Goal: Transaction & Acquisition: Purchase product/service

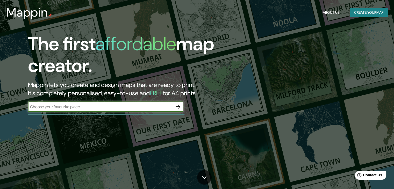
click at [112, 116] on div "The first affordable map creator. Mappin lets you create and design maps that a…" at bounding box center [126, 75] width 236 height 84
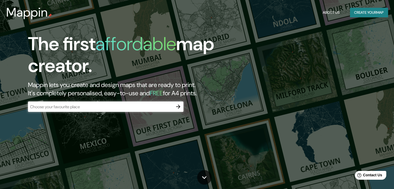
click at [110, 111] on div "​" at bounding box center [105, 106] width 155 height 10
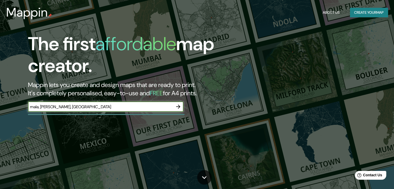
type input "mala, cañete, lima"
click at [179, 110] on icon "button" at bounding box center [178, 107] width 6 height 6
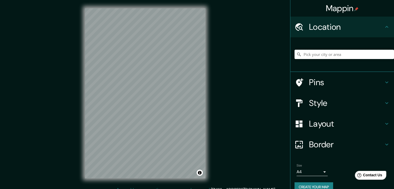
click at [308, 54] on input "Pick your city or area" at bounding box center [343, 54] width 99 height 9
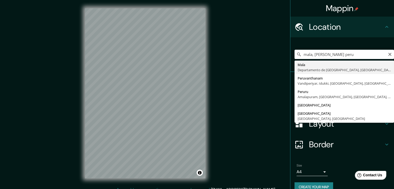
type input "Mala, Departamento de Lima, Perú"
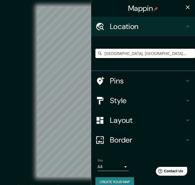
click at [183, 4] on button "button" at bounding box center [187, 7] width 10 height 10
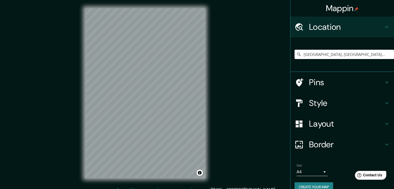
click at [350, 103] on h4 "Style" at bounding box center [346, 103] width 75 height 10
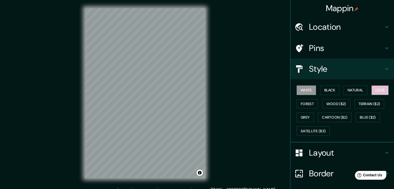
click at [373, 90] on button "Love" at bounding box center [379, 90] width 17 height 10
click at [356, 87] on button "Natural" at bounding box center [355, 90] width 24 height 10
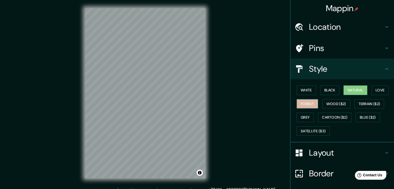
click at [309, 103] on button "Forest" at bounding box center [306, 104] width 21 height 10
click at [308, 114] on button "Grey" at bounding box center [304, 118] width 17 height 10
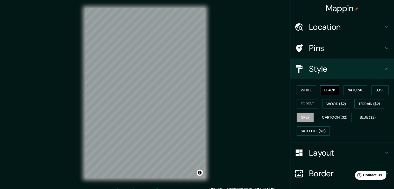
click at [329, 91] on button "Black" at bounding box center [329, 90] width 19 height 10
click at [354, 92] on button "Natural" at bounding box center [355, 90] width 24 height 10
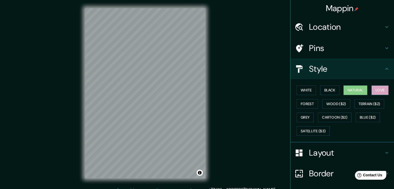
click at [371, 90] on button "Love" at bounding box center [379, 90] width 17 height 10
click at [308, 88] on button "White" at bounding box center [305, 90] width 19 height 10
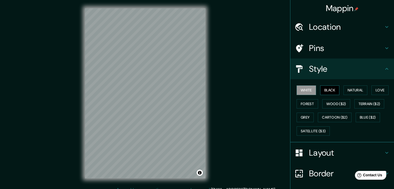
click at [328, 91] on button "Black" at bounding box center [329, 90] width 19 height 10
click at [349, 91] on button "Natural" at bounding box center [355, 90] width 24 height 10
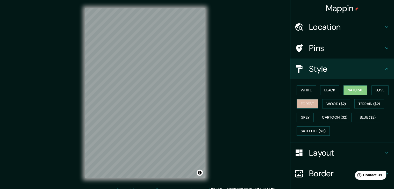
click at [304, 108] on button "Forest" at bounding box center [306, 104] width 21 height 10
click at [300, 117] on button "Grey" at bounding box center [304, 118] width 17 height 10
click at [300, 104] on button "Forest" at bounding box center [306, 104] width 21 height 10
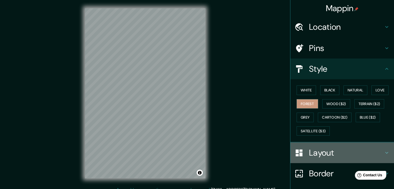
click at [351, 151] on h4 "Layout" at bounding box center [346, 153] width 75 height 10
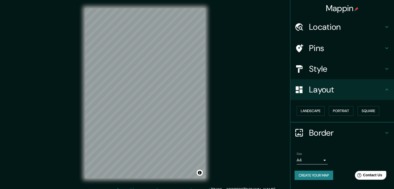
click at [339, 91] on h4 "Layout" at bounding box center [346, 89] width 75 height 10
click at [322, 174] on button "Create your map" at bounding box center [313, 176] width 39 height 10
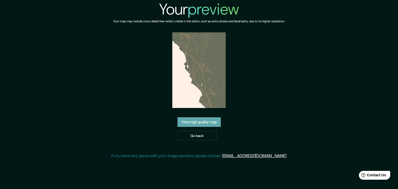
click at [204, 122] on link "View high quality map" at bounding box center [198, 122] width 43 height 10
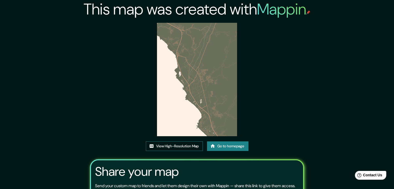
click at [188, 147] on link "View High-Resolution Map" at bounding box center [174, 146] width 57 height 10
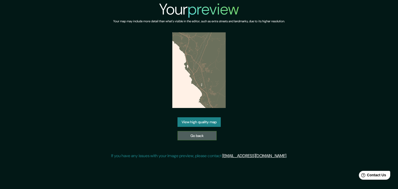
click at [202, 132] on link "Go back" at bounding box center [196, 136] width 39 height 10
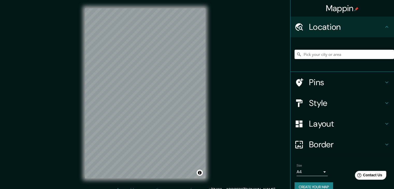
click at [319, 53] on input "Pick your city or area" at bounding box center [343, 54] width 99 height 9
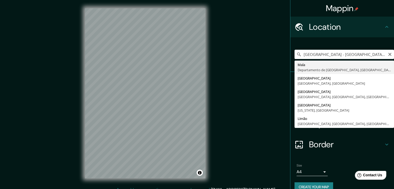
type input "Mala, Departamento de Lima, Perú"
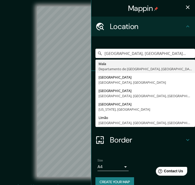
click at [186, 7] on icon "button" at bounding box center [188, 7] width 4 height 4
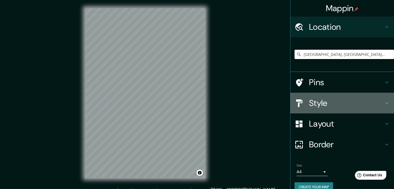
click at [338, 104] on h4 "Style" at bounding box center [346, 103] width 75 height 10
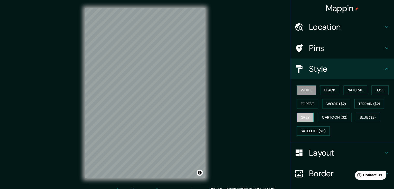
click at [304, 113] on button "Grey" at bounding box center [304, 118] width 17 height 10
click at [307, 103] on button "Forest" at bounding box center [306, 104] width 21 height 10
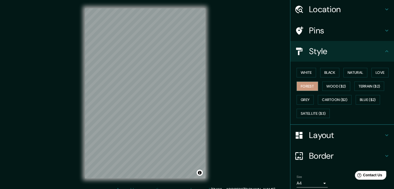
scroll to position [37, 0]
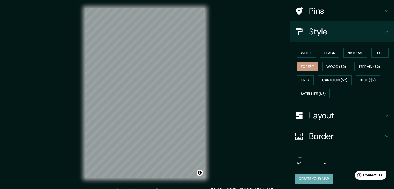
click at [312, 176] on button "Create your map" at bounding box center [313, 179] width 39 height 10
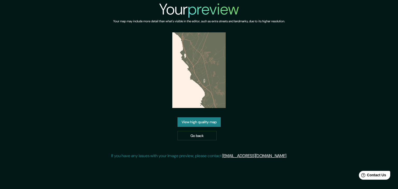
click at [201, 121] on link "View high quality map" at bounding box center [198, 122] width 43 height 10
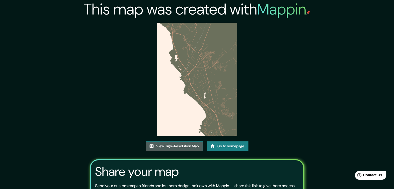
click at [171, 147] on link "View High-Resolution Map" at bounding box center [174, 146] width 57 height 10
drag, startPoint x: 206, startPoint y: 72, endPoint x: 174, endPoint y: 146, distance: 80.3
click at [174, 146] on link "View High-Resolution Map" at bounding box center [174, 146] width 57 height 10
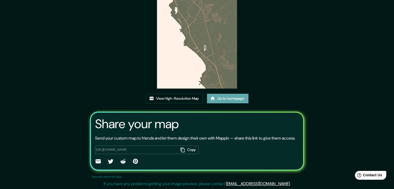
click at [221, 97] on link "Go to homepage" at bounding box center [227, 99] width 41 height 10
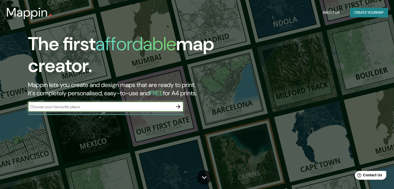
click at [140, 108] on input "text" at bounding box center [100, 107] width 145 height 6
type input "mala, cañete lima"
click at [181, 107] on button "button" at bounding box center [178, 106] width 10 height 10
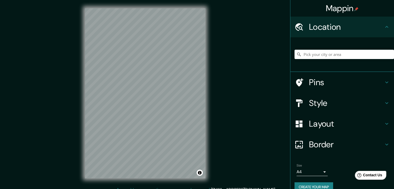
click at [316, 60] on div at bounding box center [343, 54] width 99 height 26
click at [316, 57] on input "Pick your city or area" at bounding box center [343, 54] width 99 height 9
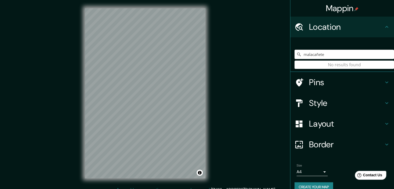
click at [308, 54] on input "malacañete" at bounding box center [343, 54] width 99 height 9
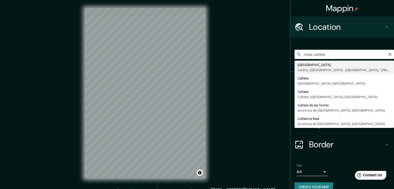
click at [324, 54] on input "mala cañete" at bounding box center [343, 54] width 99 height 9
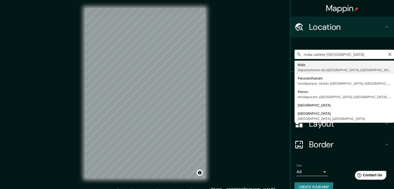
type input "Mala, Departamento de Lima, Perú"
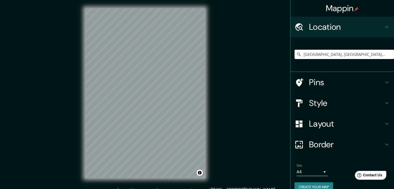
click at [367, 105] on h4 "Style" at bounding box center [346, 103] width 75 height 10
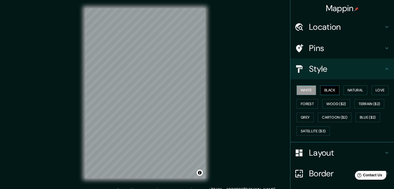
click at [330, 91] on button "Black" at bounding box center [329, 90] width 19 height 10
click at [345, 92] on button "Natural" at bounding box center [355, 90] width 24 height 10
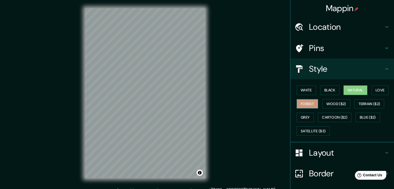
click at [307, 105] on button "Forest" at bounding box center [306, 104] width 21 height 10
click at [306, 113] on button "Grey" at bounding box center [304, 118] width 17 height 10
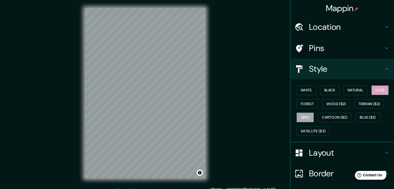
click at [372, 91] on button "Love" at bounding box center [379, 90] width 17 height 10
click at [325, 93] on button "Black" at bounding box center [329, 90] width 19 height 10
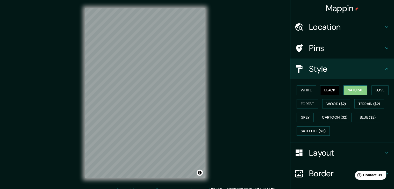
click at [355, 90] on button "Natural" at bounding box center [355, 90] width 24 height 10
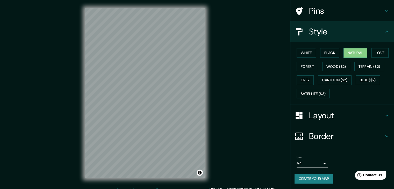
click at [298, 178] on button "Create your map" at bounding box center [313, 179] width 39 height 10
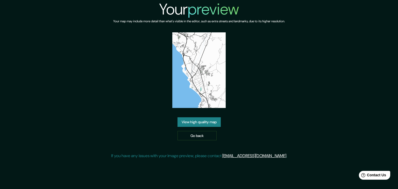
click at [207, 123] on link "View high quality map" at bounding box center [198, 122] width 43 height 10
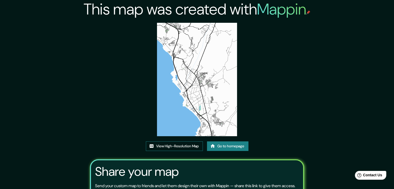
click at [174, 148] on link "View High-Resolution Map" at bounding box center [174, 146] width 57 height 10
